Goal: Task Accomplishment & Management: Use online tool/utility

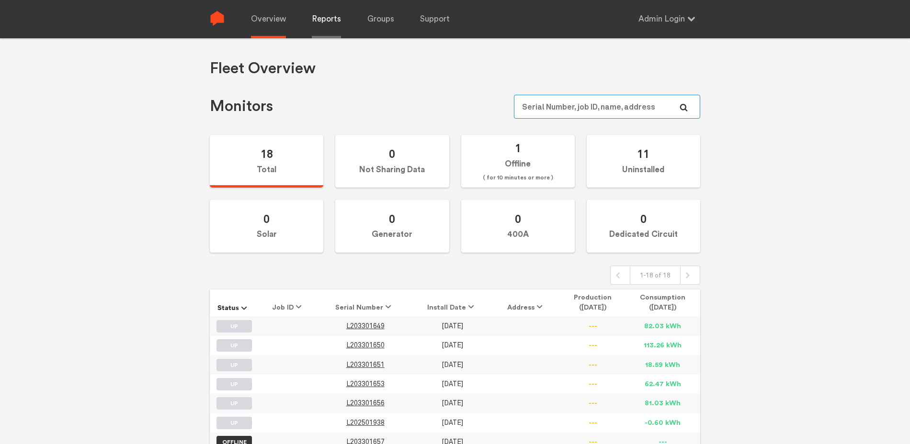
type input "[EMAIL_ADDRESS][DOMAIN_NAME]"
click at [329, 23] on link "Reports" at bounding box center [326, 19] width 29 height 38
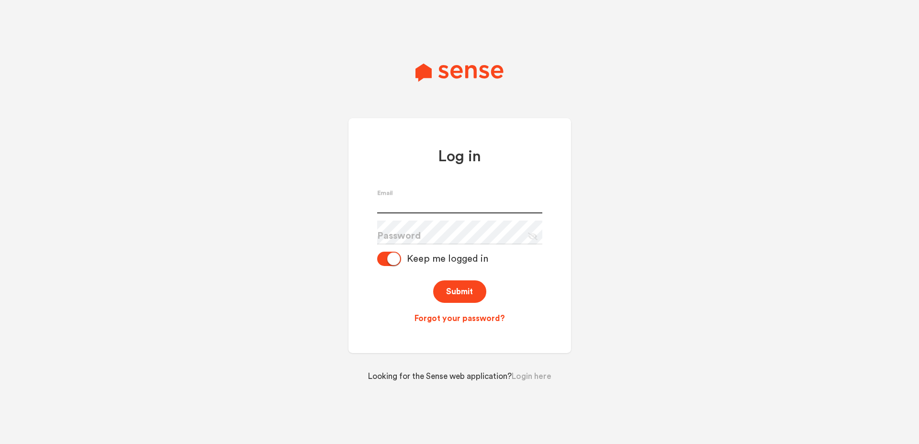
type input "[EMAIL_ADDRESS][DOMAIN_NAME]"
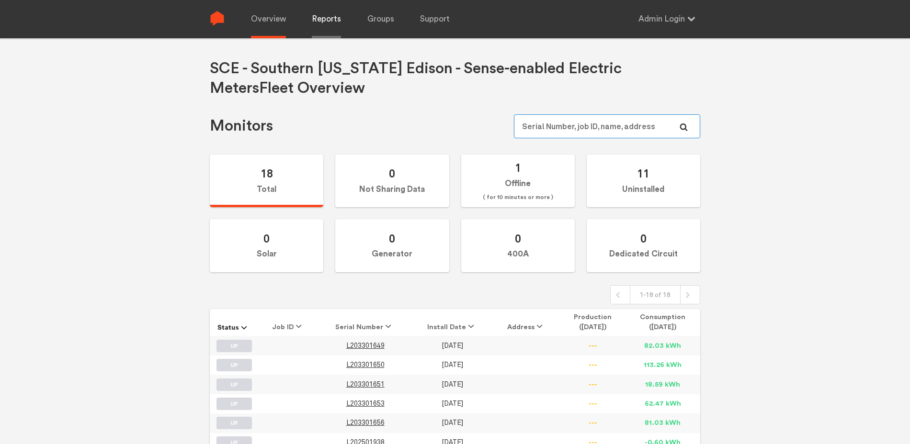
type input "[EMAIL_ADDRESS][DOMAIN_NAME]"
click at [326, 23] on link "Reports" at bounding box center [326, 19] width 29 height 38
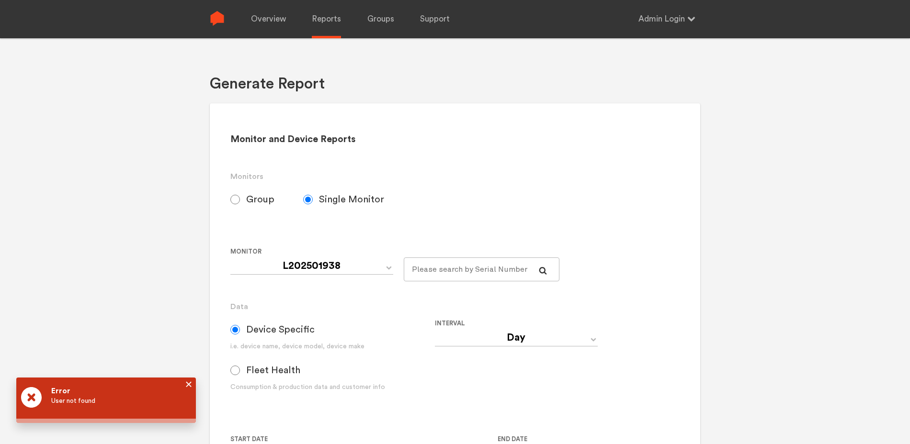
click at [229, 205] on div "Monitor and Device Reports Monitors Group Single Monitor Monitor Group SCE---So…" at bounding box center [455, 347] width 490 height 488
click at [238, 198] on input "Group" at bounding box center [235, 200] width 10 height 10
radio input "true"
radio input "false"
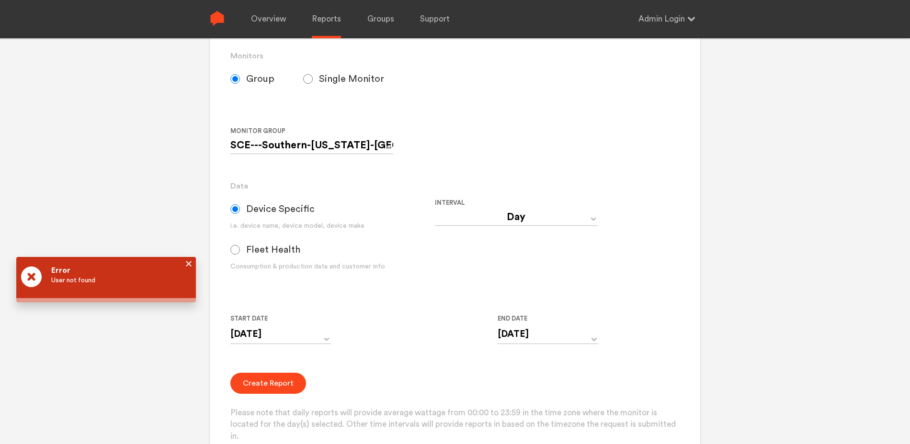
scroll to position [134, 0]
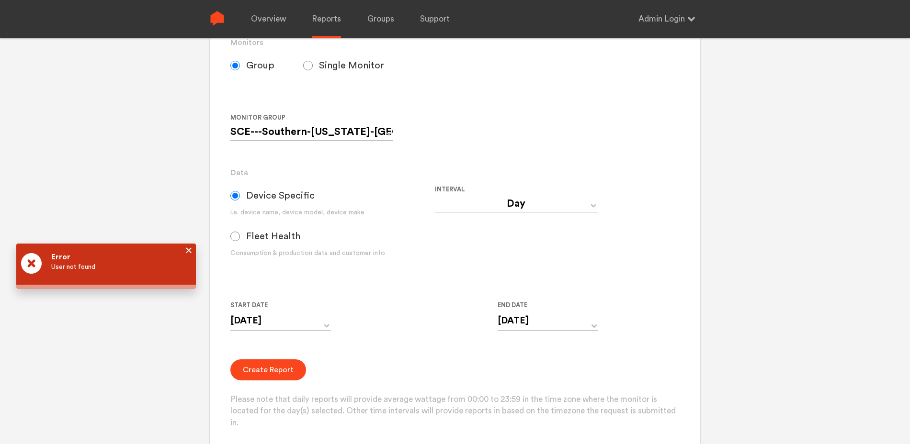
click at [267, 240] on span "Fleet Health" at bounding box center [273, 236] width 54 height 11
click at [240, 240] on input "Fleet Health" at bounding box center [235, 237] width 10 height 10
radio input "true"
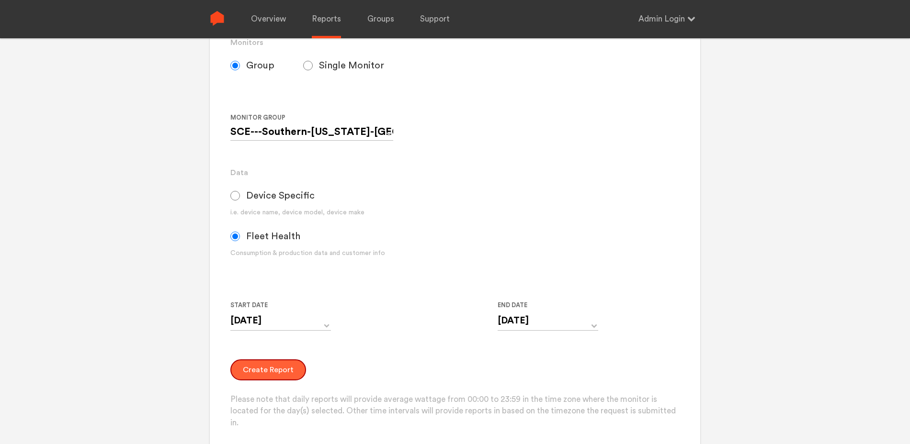
click at [268, 372] on button "Create Report" at bounding box center [268, 370] width 76 height 21
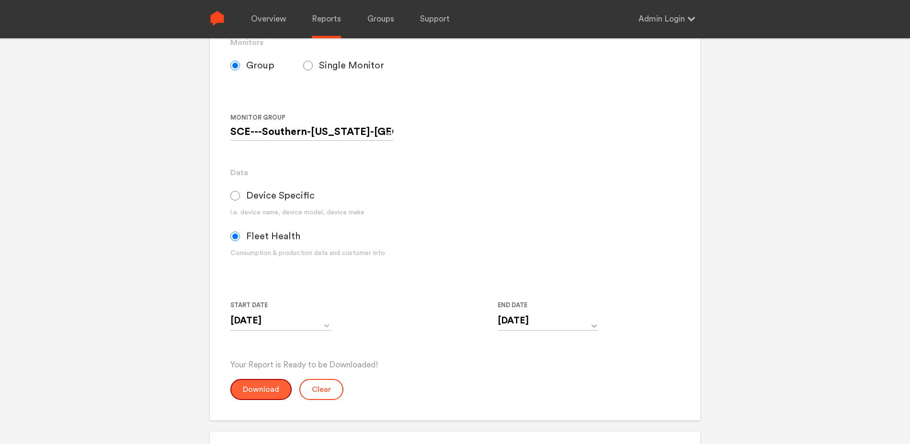
click at [265, 397] on button "Download" at bounding box center [260, 389] width 61 height 21
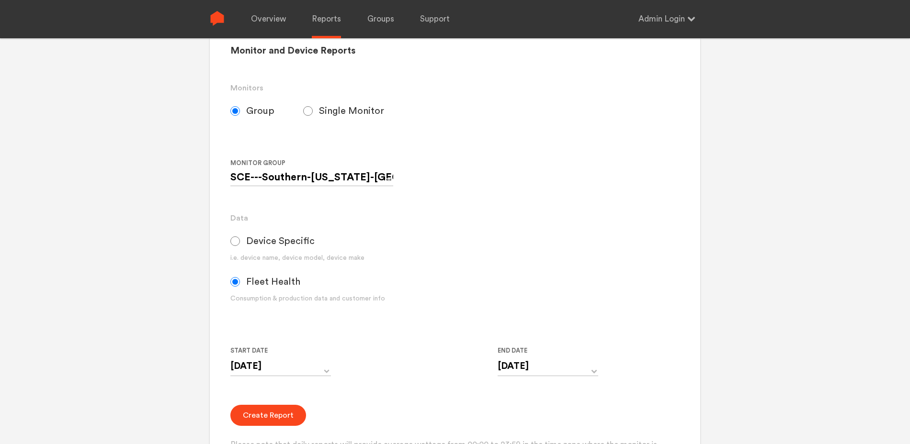
scroll to position [11, 0]
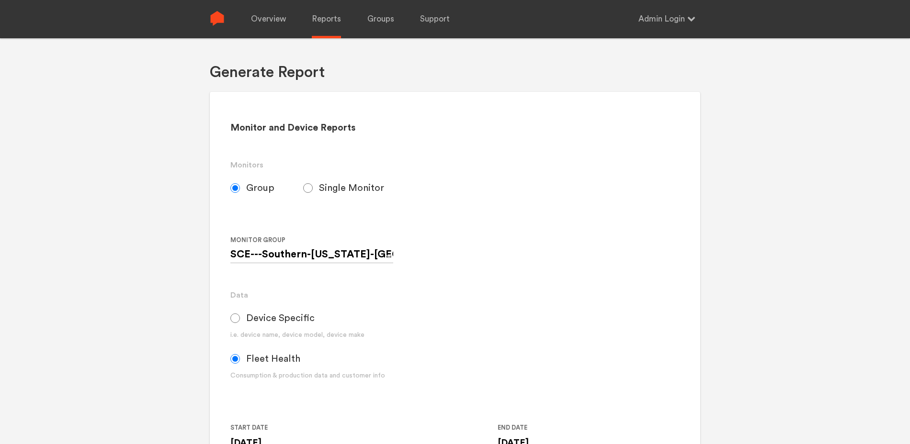
click at [261, 324] on span "Device Specific" at bounding box center [280, 318] width 68 height 11
click at [240, 323] on input "Device Specific" at bounding box center [235, 319] width 10 height 10
radio input "true"
radio input "false"
click at [471, 335] on select "Day Year Month Week Hour 30 Minute 15 Minute 5 Minute Minute" at bounding box center [516, 326] width 163 height 17
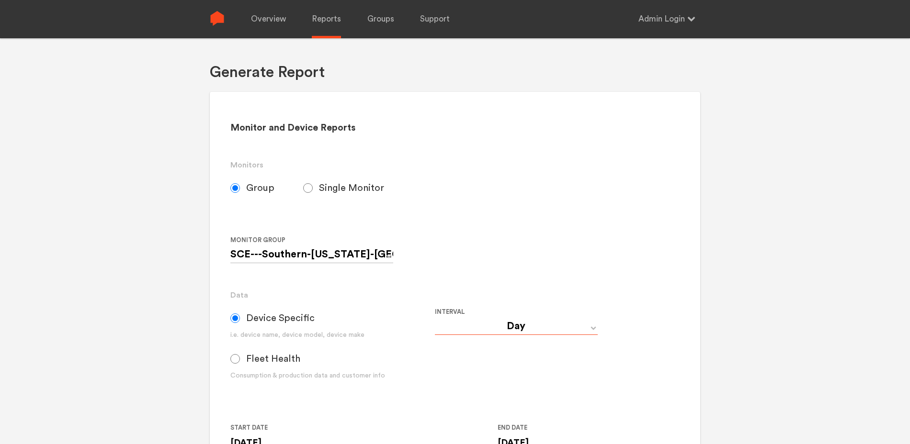
select select "Month"
click at [435, 321] on select "Day Year Month Week Hour 30 Minute 15 Minute 5 Minute Minute" at bounding box center [516, 326] width 163 height 17
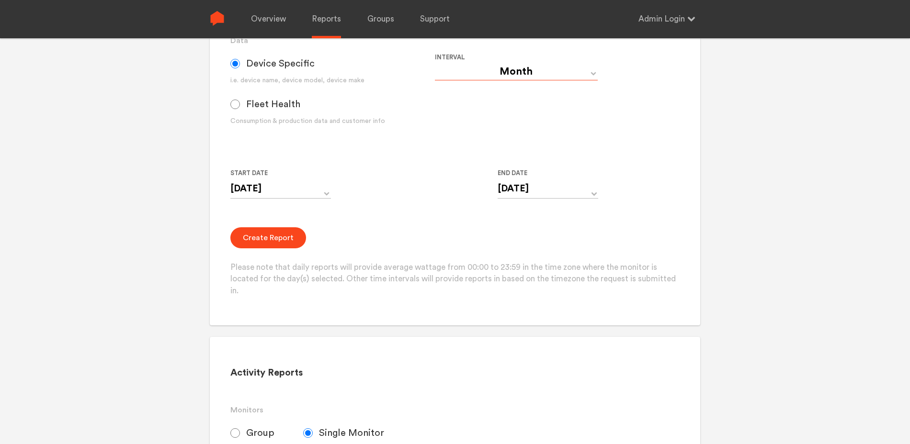
scroll to position [269, 0]
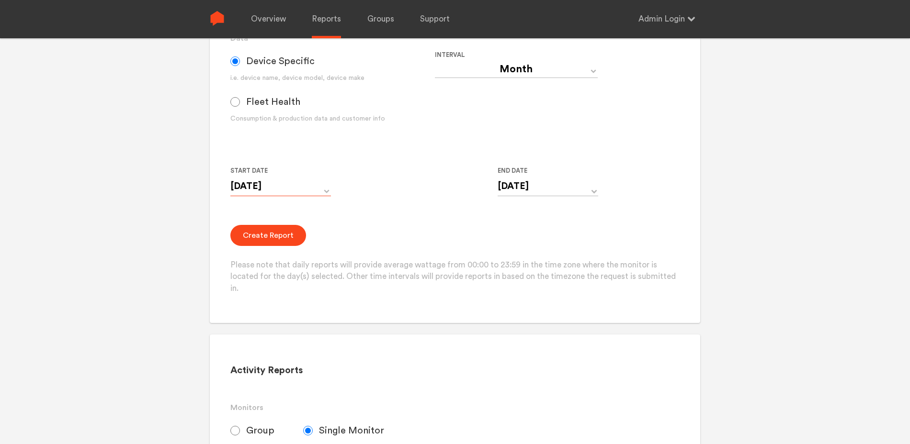
click at [326, 190] on input "08/26/2025" at bounding box center [280, 187] width 101 height 20
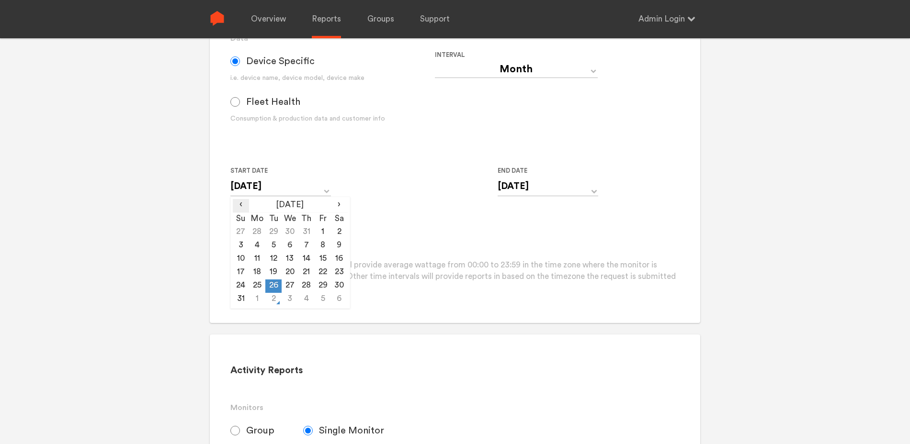
click at [241, 207] on span "‹" at bounding box center [241, 204] width 16 height 11
click at [242, 248] on td "1" at bounding box center [241, 245] width 16 height 13
type input "06/01/2025"
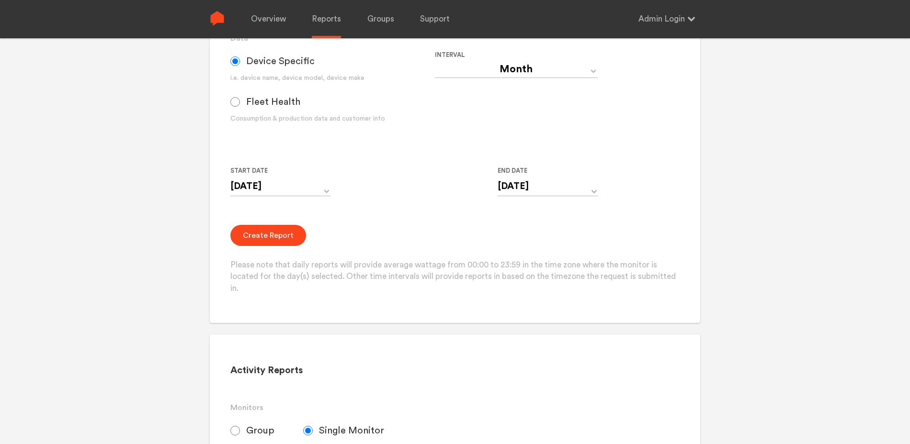
click at [391, 209] on div "Start Date 06/01/2025 ‹ June 2025 › Su Mo Tu We Th Fr Sa 25 26 27 28 29 30 31 1…" at bounding box center [434, 187] width 409 height 44
click at [271, 233] on button "Create Report" at bounding box center [268, 235] width 76 height 21
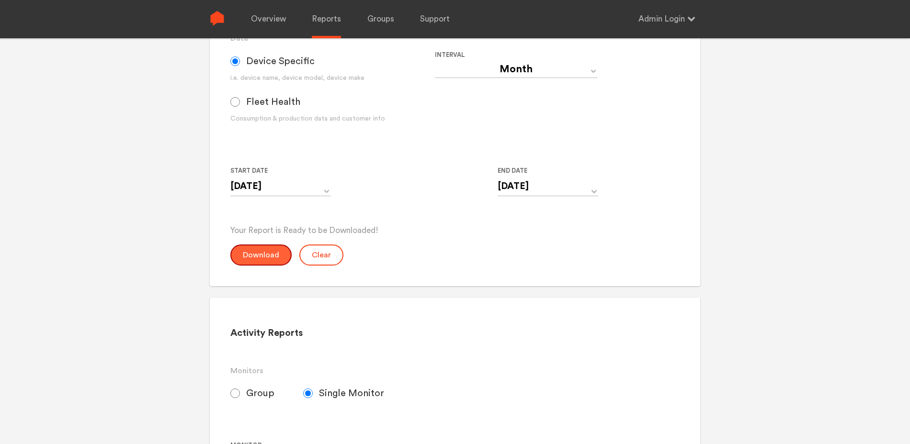
click at [265, 256] on button "Download" at bounding box center [260, 255] width 61 height 21
